Goal: Contribute content: Add original content to the website for others to see

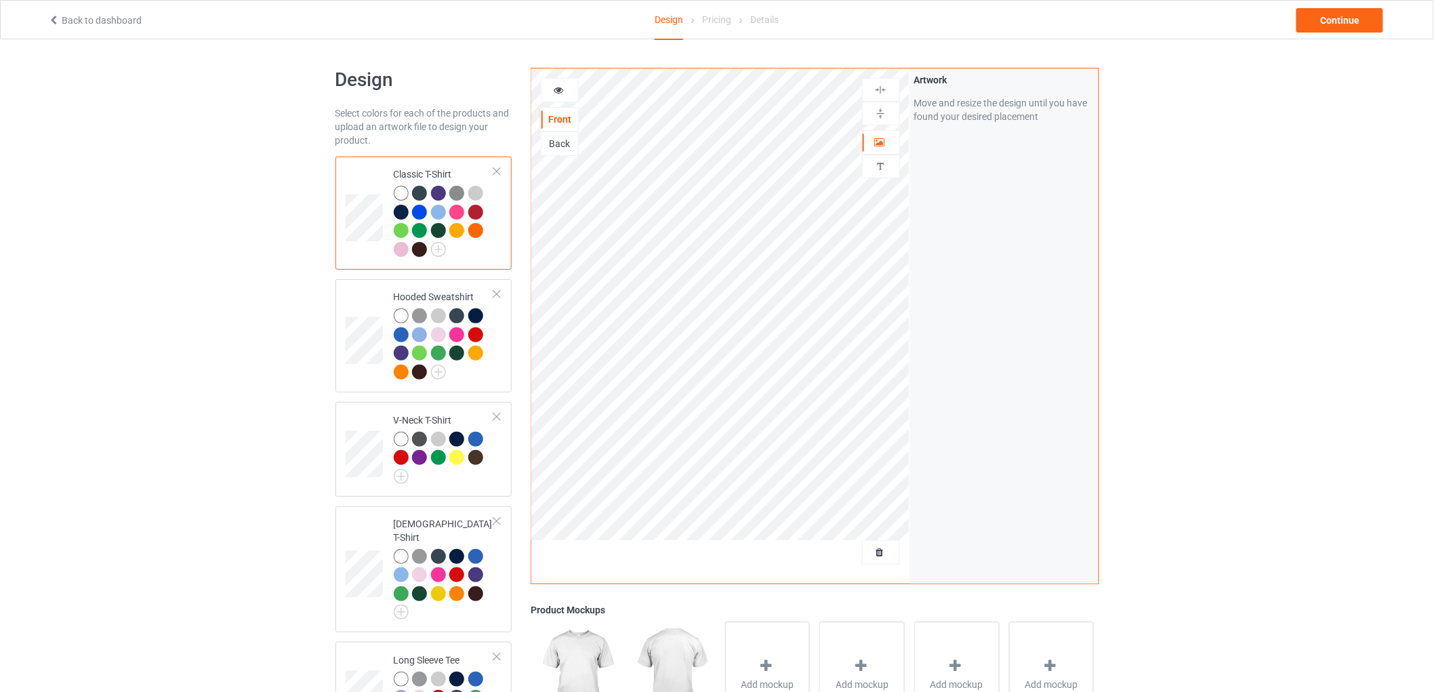
drag, startPoint x: 0, startPoint y: 588, endPoint x: 1183, endPoint y: 478, distance: 1188.2
click at [1183, 478] on div "Design Select colors for each of the products and upload an artwork file to des…" at bounding box center [717, 651] width 1434 height 1224
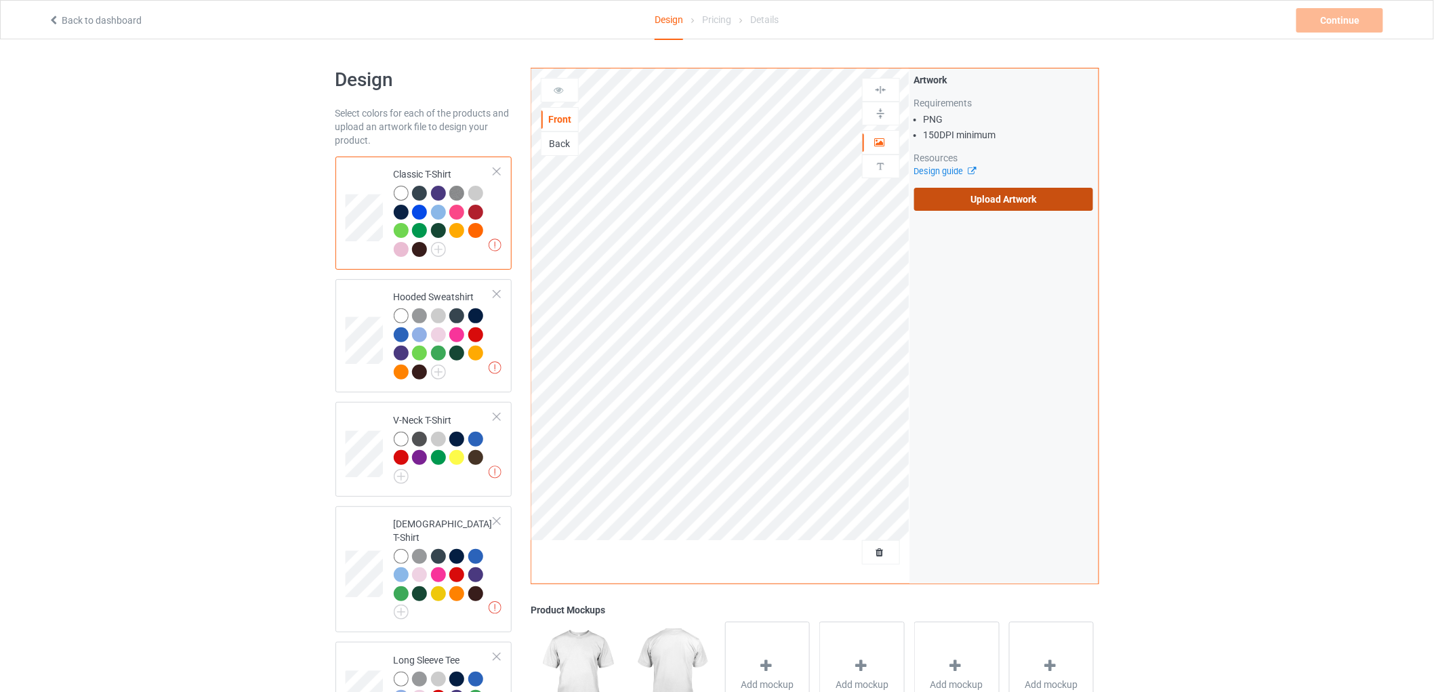
click at [964, 205] on label "Upload Artwork" at bounding box center [1004, 199] width 180 height 23
click at [0, 0] on input "Upload Artwork" at bounding box center [0, 0] width 0 height 0
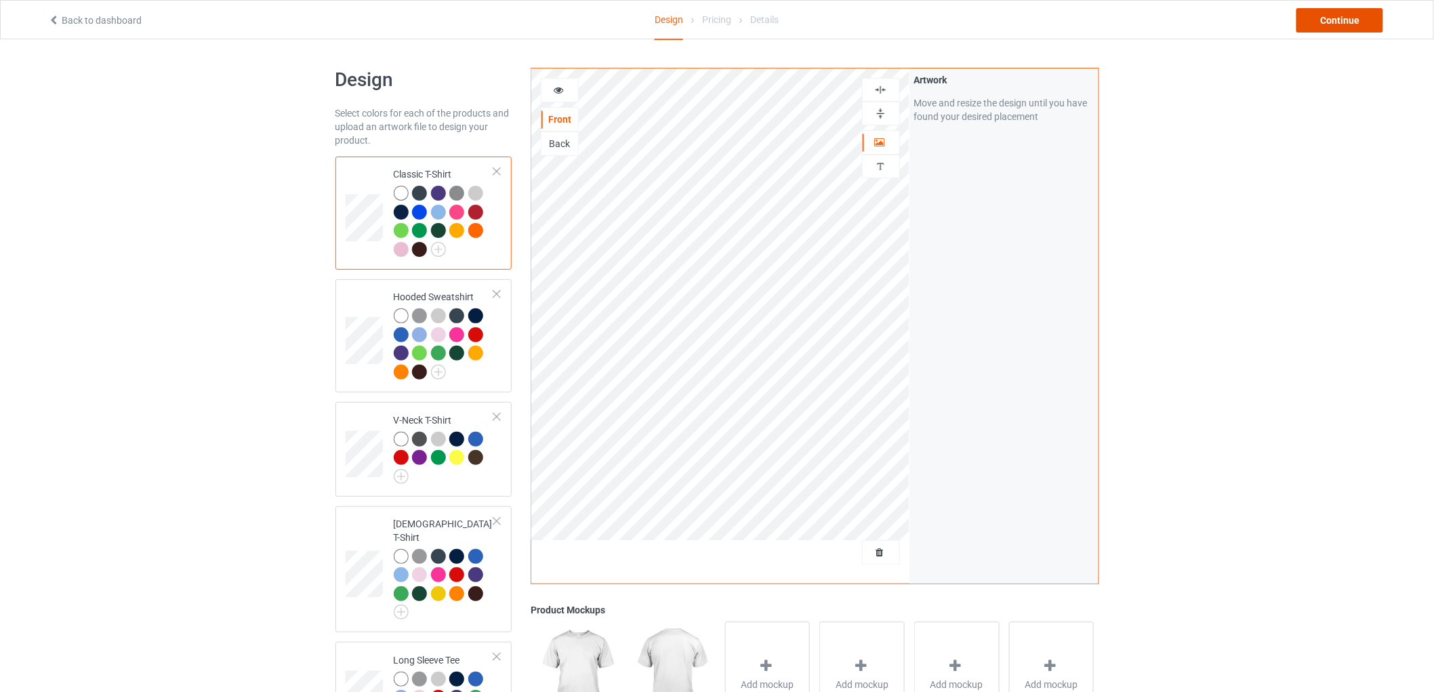
click at [1315, 20] on div "Continue" at bounding box center [1339, 20] width 87 height 24
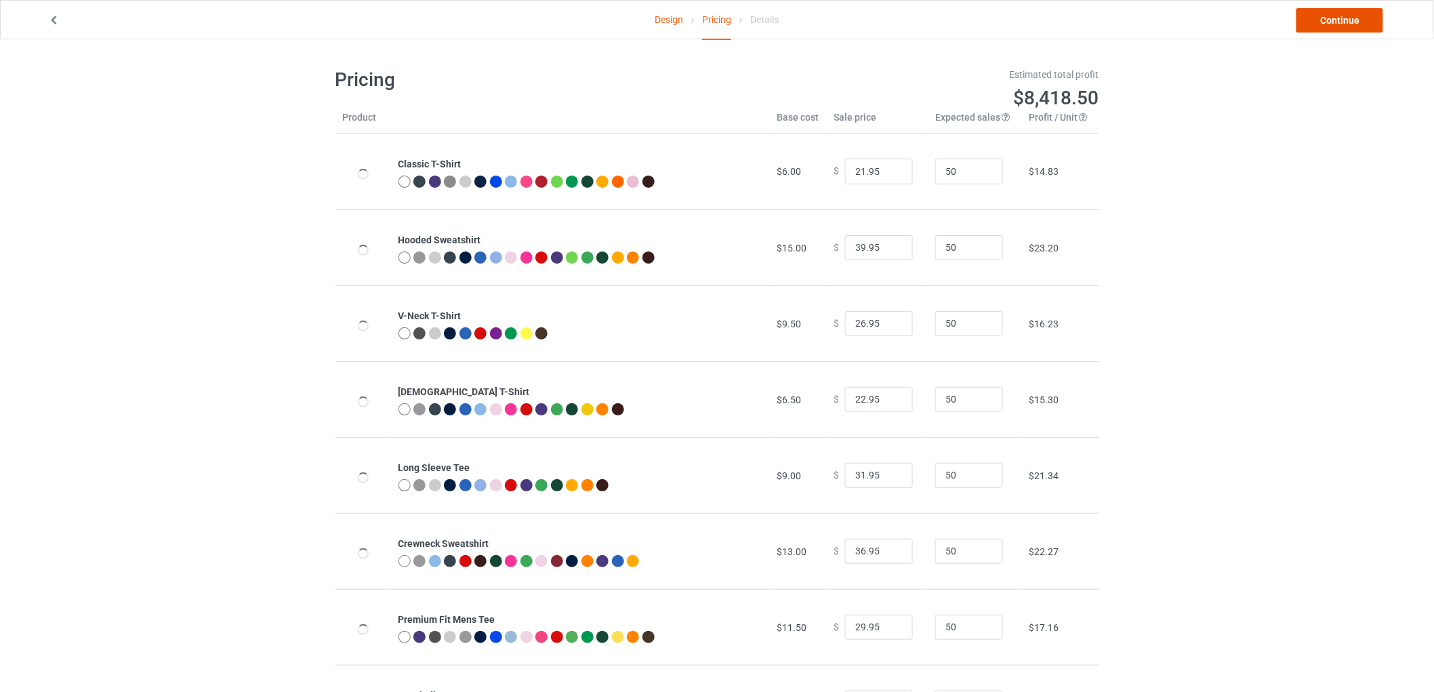
click at [1315, 20] on link "Continue" at bounding box center [1339, 20] width 87 height 24
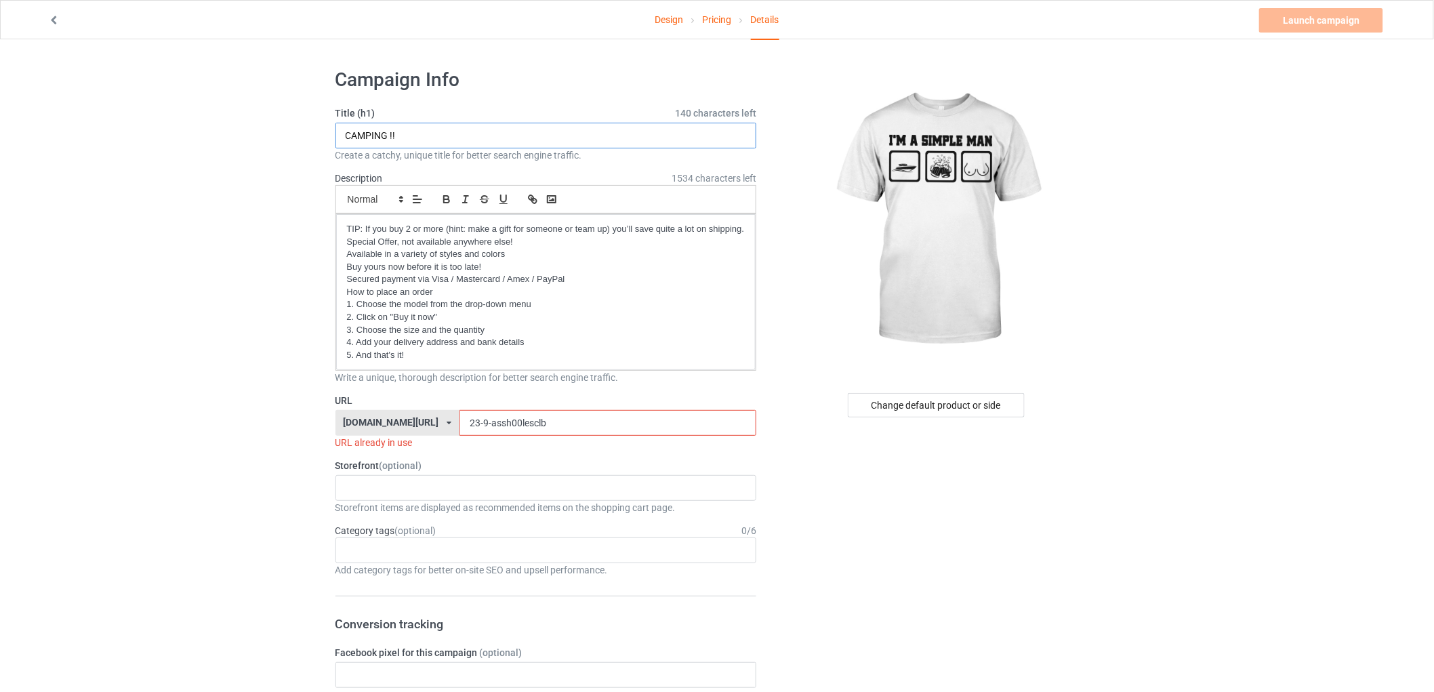
drag, startPoint x: 387, startPoint y: 131, endPoint x: 308, endPoint y: 138, distance: 78.8
type input "[MEDICAL_DATA] !!"
click at [459, 429] on input "23-9-assh00lesclb" at bounding box center [607, 423] width 297 height 26
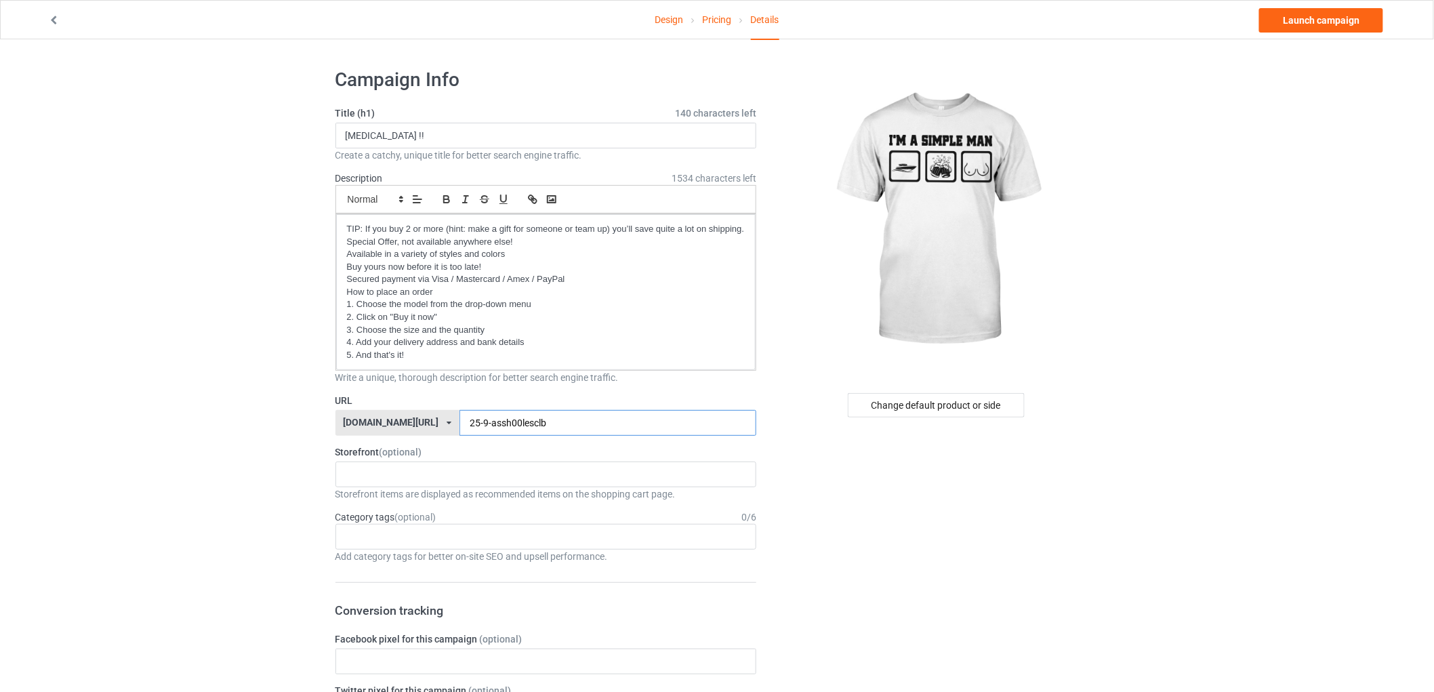
drag, startPoint x: 514, startPoint y: 423, endPoint x: 453, endPoint y: 432, distance: 61.6
click at [459, 432] on input "25-9-assh00lesclb" at bounding box center [607, 423] width 297 height 26
type input "25-9-s1immppll99"
click at [1290, 30] on link "Launch campaign" at bounding box center [1321, 20] width 124 height 24
